Goal: Task Accomplishment & Management: Manage account settings

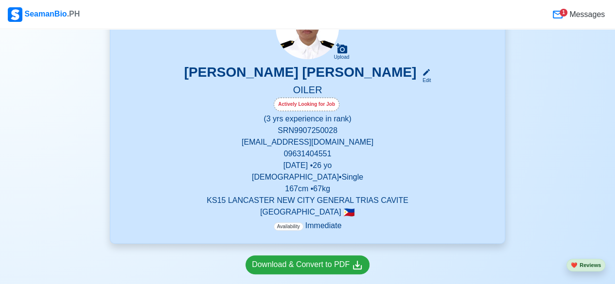
scroll to position [80, 0]
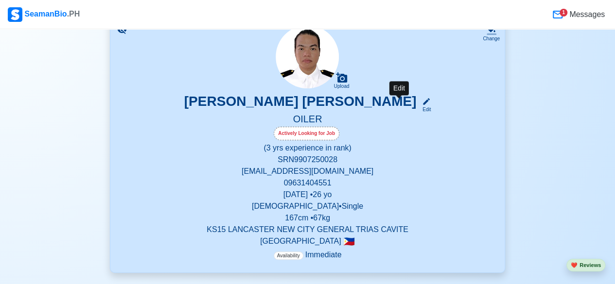
click at [418, 106] on div "Edit" at bounding box center [424, 109] width 13 height 7
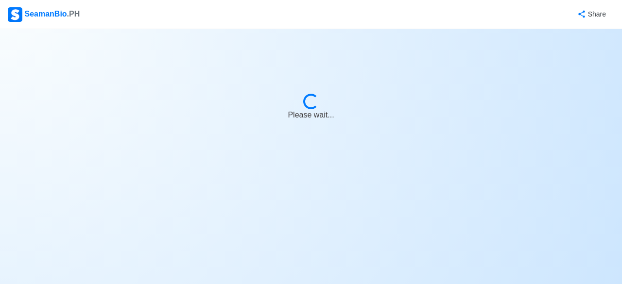
select select "Actively Looking for Job"
select select "Visible for Hiring"
select select "Single"
select select "[DEMOGRAPHIC_DATA]"
select select "PH"
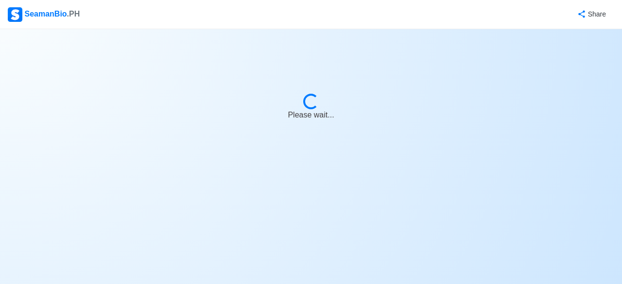
select select "3"
select select "0"
select select "4102416000000"
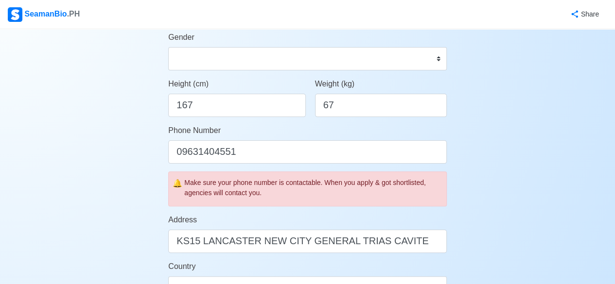
scroll to position [477, 0]
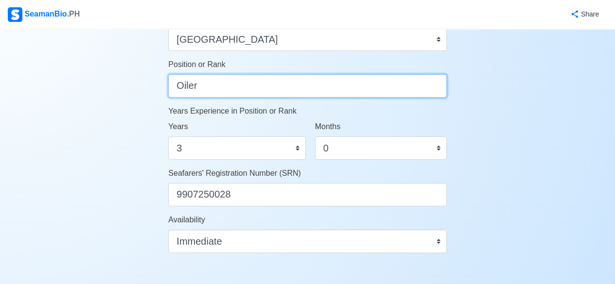
click at [312, 91] on input "Oiler" at bounding box center [307, 85] width 278 height 23
type input "O"
type input "w"
click at [231, 84] on input "WIPER with oiler experience" at bounding box center [307, 85] width 278 height 23
click at [223, 85] on input "WIPER with Oiler experience" at bounding box center [307, 85] width 278 height 23
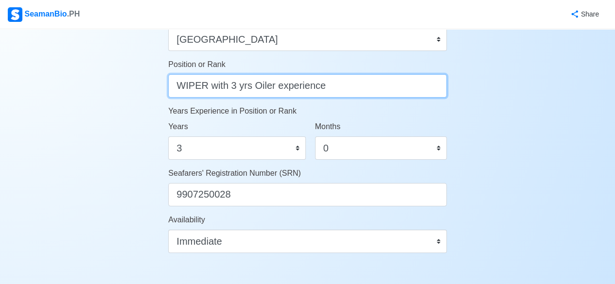
click at [229, 86] on input "WIPER with 3 yrs Oiler experience" at bounding box center [307, 85] width 278 height 23
click at [269, 84] on input "WIPER w/ 3 yrs Oiler experience" at bounding box center [307, 85] width 278 height 23
click at [336, 87] on input "WIPER w/ 3 yrs Oiler Experience" at bounding box center [307, 85] width 278 height 23
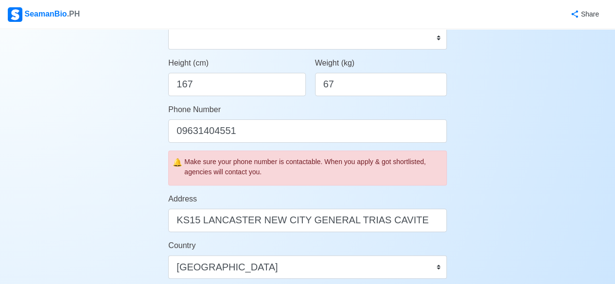
scroll to position [498, 0]
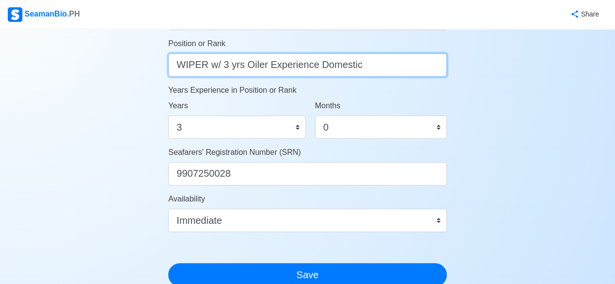
click at [240, 65] on input "WIPER w/ 3 yrs Oiler Experience Domestic" at bounding box center [307, 64] width 278 height 23
click at [216, 69] on input "WIPER w/ 3 years Oiler Experience Domestic" at bounding box center [307, 64] width 278 height 23
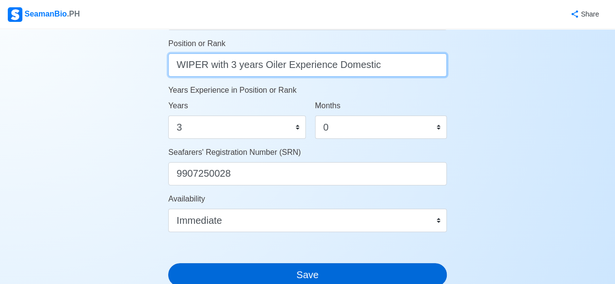
type input "WIPER with 3 years Oiler Experience Domestic"
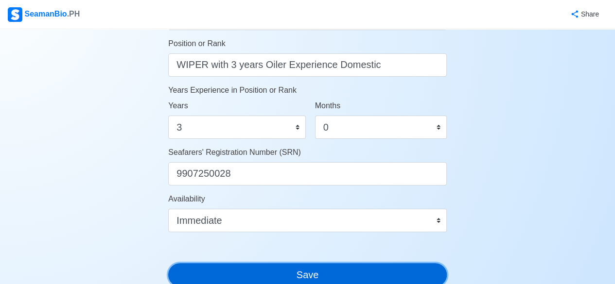
click at [319, 273] on button "Save" at bounding box center [307, 274] width 278 height 23
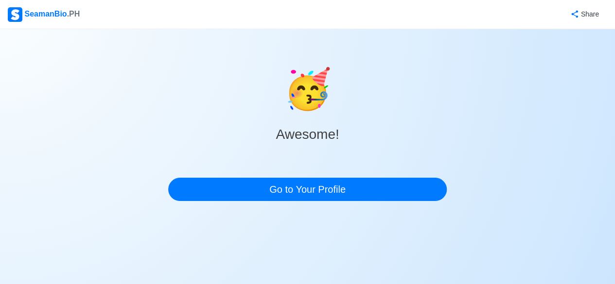
scroll to position [0, 0]
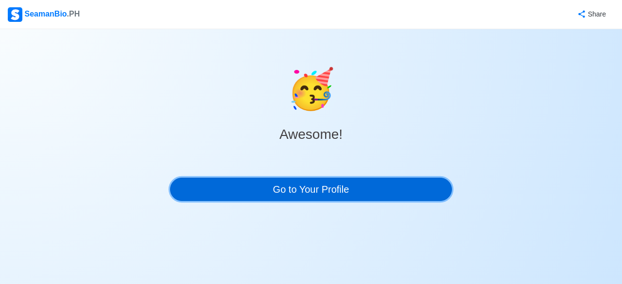
click at [313, 184] on link "Go to Your Profile" at bounding box center [311, 189] width 282 height 23
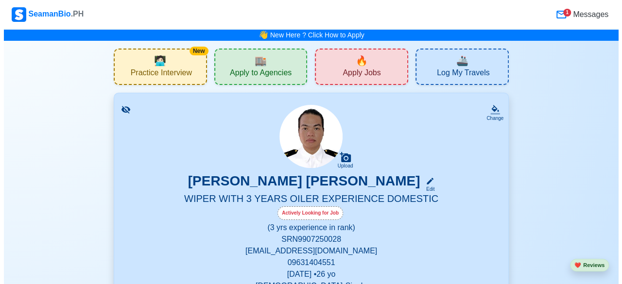
scroll to position [249, 0]
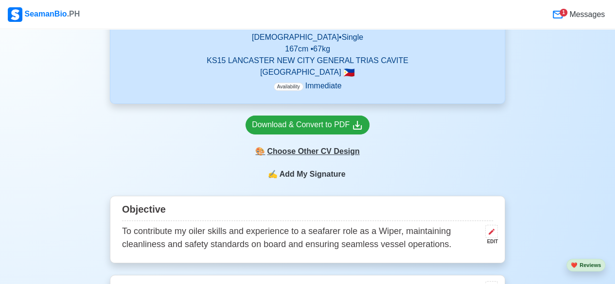
click at [302, 156] on div "🎨 Choose Other CV Design" at bounding box center [307, 151] width 124 height 18
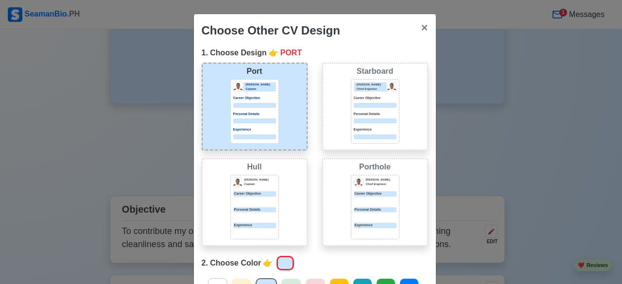
click at [358, 108] on div "[PERSON_NAME] Chief Engineer Career Objective Personal Details Experience" at bounding box center [375, 110] width 43 height 57
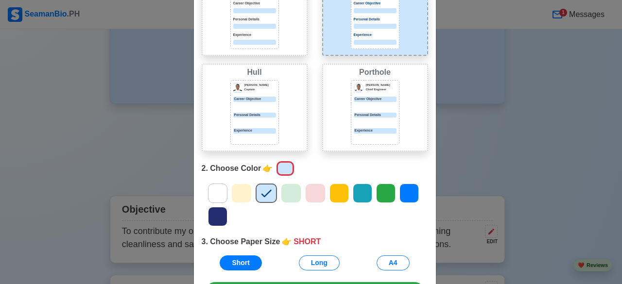
scroll to position [97, 0]
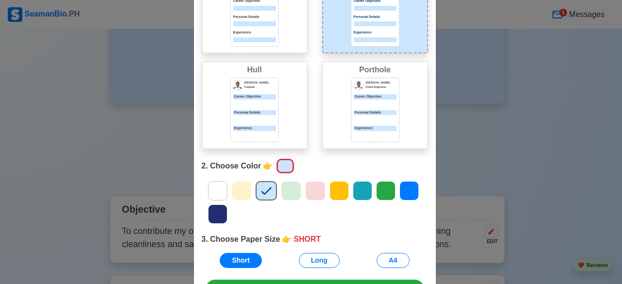
click at [284, 188] on icon at bounding box center [291, 191] width 15 height 15
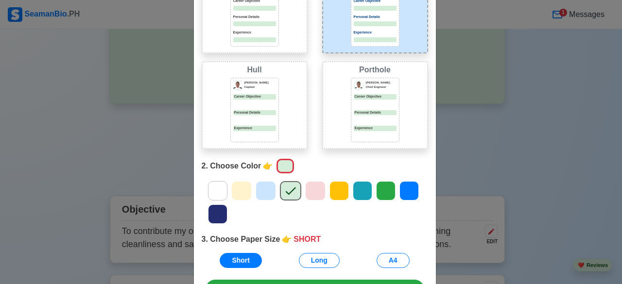
click at [402, 190] on icon at bounding box center [409, 191] width 15 height 15
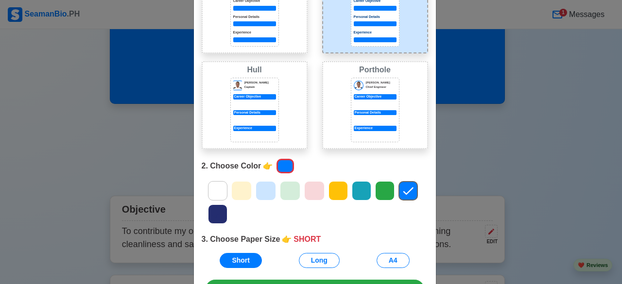
click at [283, 184] on icon at bounding box center [290, 191] width 15 height 15
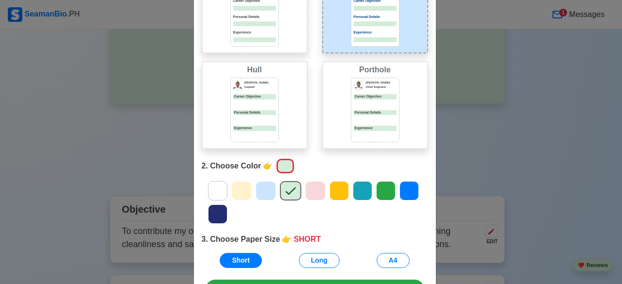
click at [258, 186] on icon at bounding box center [265, 191] width 15 height 15
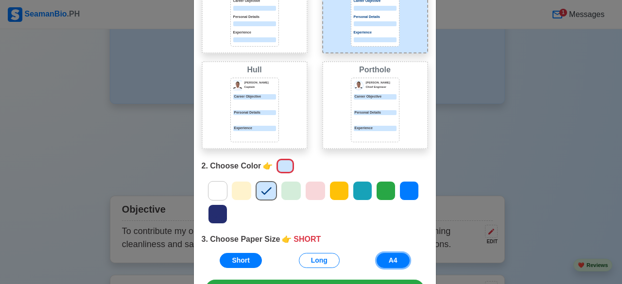
click at [385, 258] on button "A4" at bounding box center [393, 260] width 33 height 15
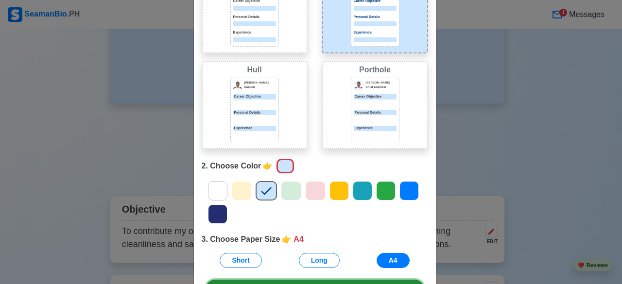
click at [402, 282] on link "Download Now" at bounding box center [315, 289] width 219 height 19
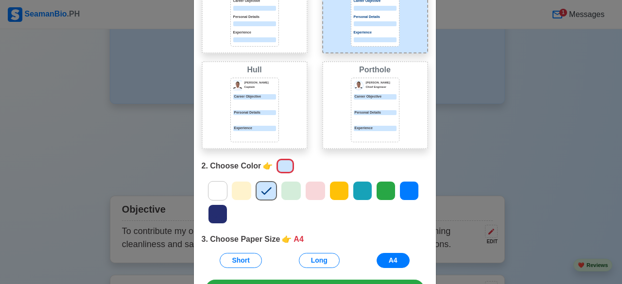
click at [614, 277] on div at bounding box center [615, 277] width 0 height 0
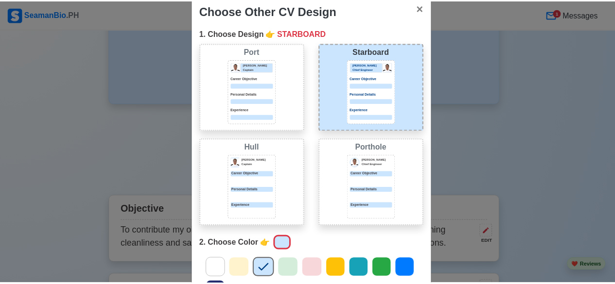
scroll to position [0, 0]
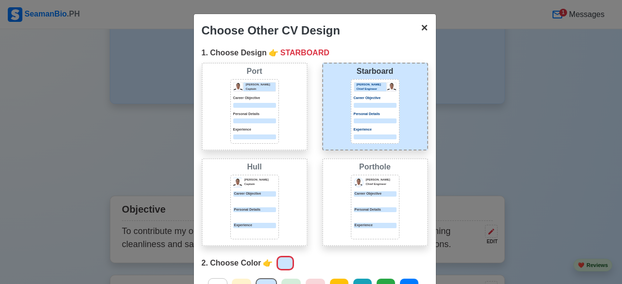
click at [422, 28] on span "×" at bounding box center [424, 27] width 7 height 13
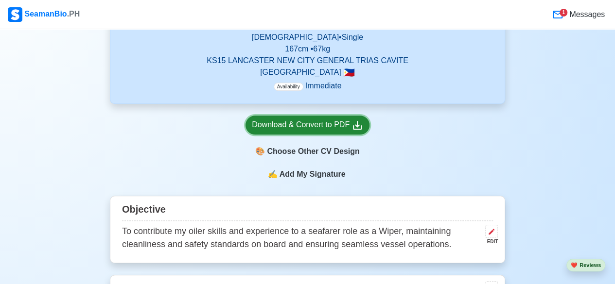
click at [329, 122] on div "Download & Convert to PDF" at bounding box center [307, 125] width 111 height 12
